Goal: Information Seeking & Learning: Learn about a topic

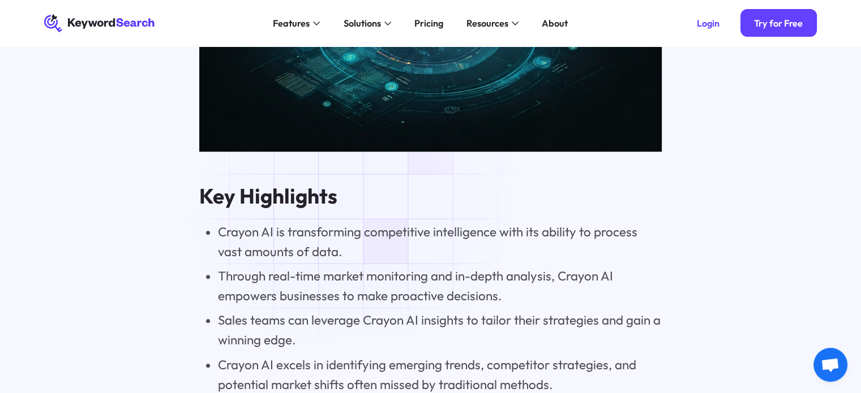
scroll to position [1245, 0]
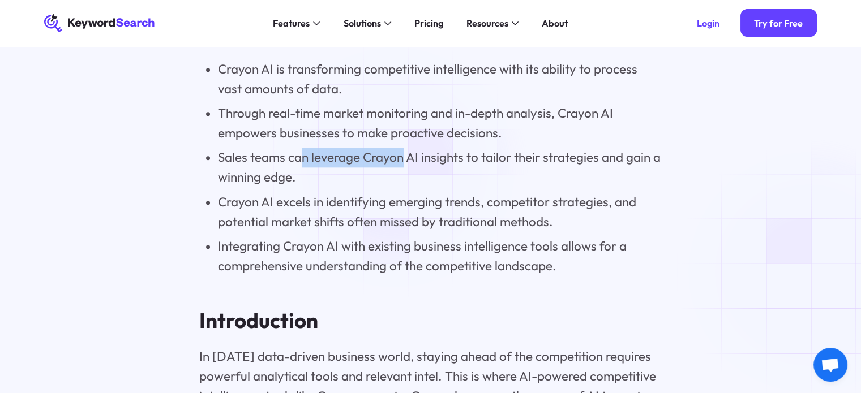
drag, startPoint x: 307, startPoint y: 165, endPoint x: 400, endPoint y: 167, distance: 93.4
click at [400, 167] on li "Sales teams can leverage Crayon AI insights to tailor their strategies and gain…" at bounding box center [440, 168] width 444 height 40
click at [398, 167] on li "Sales teams can leverage Crayon AI insights to tailor their strategies and gain…" at bounding box center [440, 168] width 444 height 40
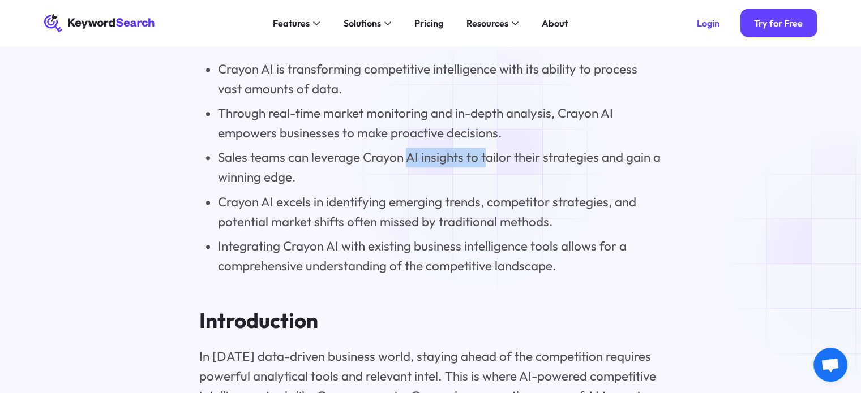
drag, startPoint x: 405, startPoint y: 167, endPoint x: 466, endPoint y: 163, distance: 61.2
click at [484, 164] on li "Sales teams can leverage Crayon AI insights to tailor their strategies and gain…" at bounding box center [440, 168] width 444 height 40
drag, startPoint x: 367, startPoint y: 162, endPoint x: 389, endPoint y: 163, distance: 22.1
click at [389, 163] on li "Sales teams can leverage Crayon AI insights to tailor their strategies and gain…" at bounding box center [440, 168] width 444 height 40
drag, startPoint x: 362, startPoint y: 162, endPoint x: 461, endPoint y: 162, distance: 98.4
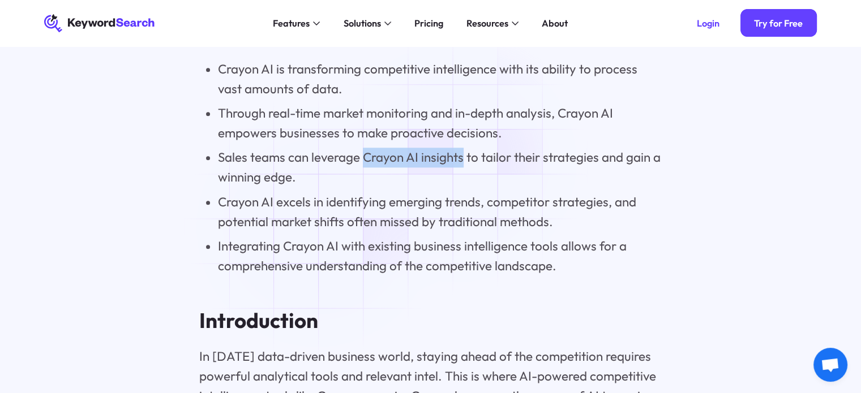
click at [461, 162] on li "Sales teams can leverage Crayon AI insights to tailor their strategies and gain…" at bounding box center [440, 168] width 444 height 40
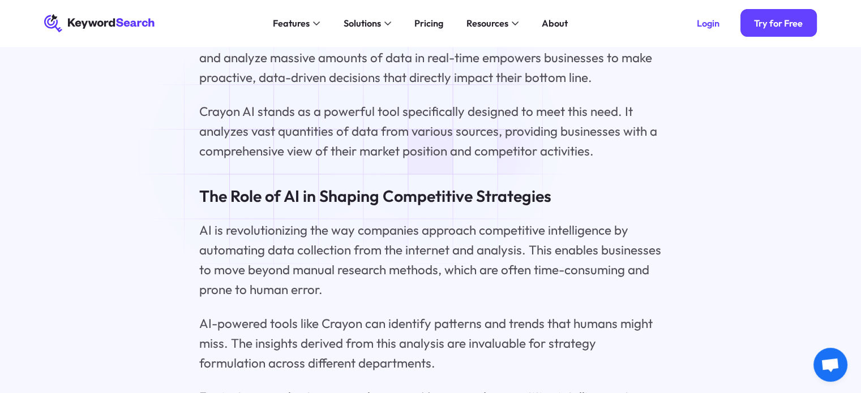
scroll to position [2037, 0]
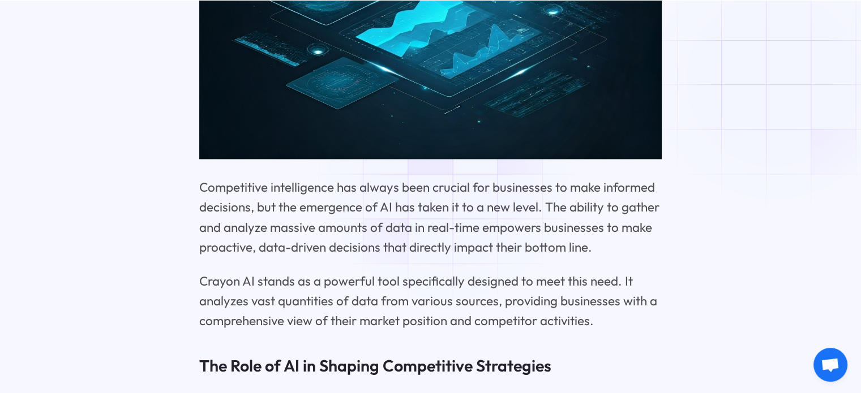
scroll to position [2093, 0]
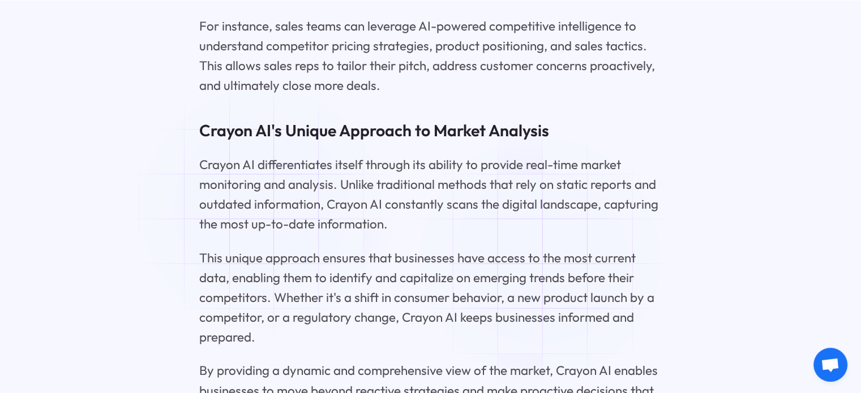
scroll to position [2546, 0]
